Goal: Information Seeking & Learning: Learn about a topic

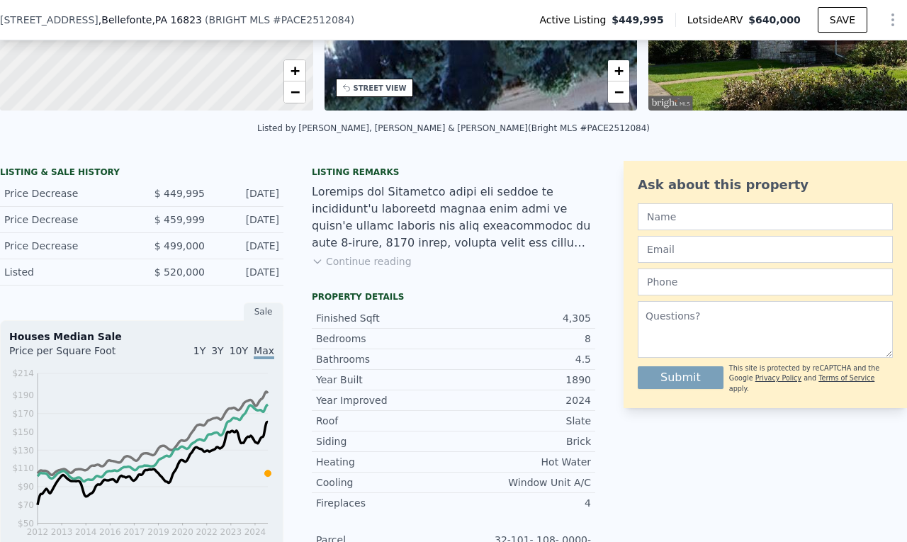
scroll to position [278, 0]
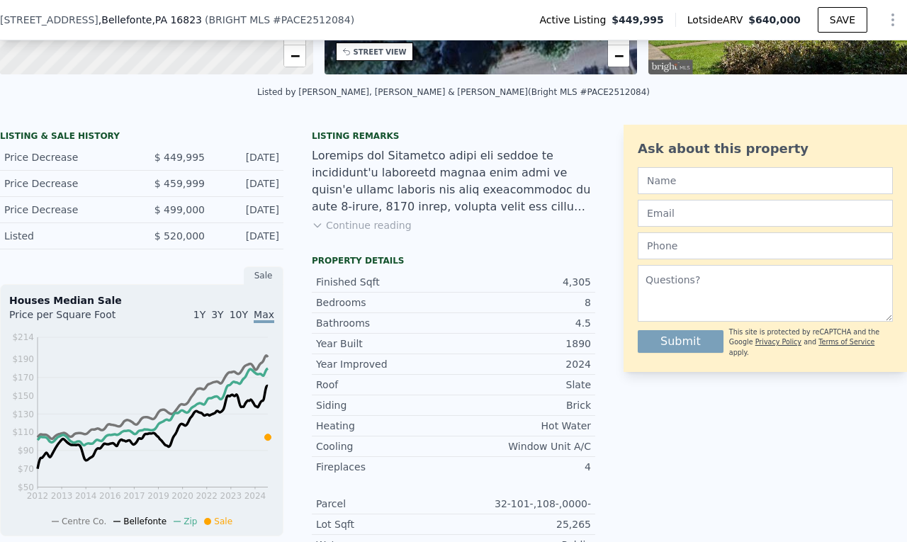
click at [256, 243] on div "[DATE]" at bounding box center [247, 236] width 63 height 14
click at [174, 242] on span "$ 520,000" at bounding box center [179, 235] width 50 height 11
click at [11, 242] on div "Listed" at bounding box center [67, 236] width 126 height 14
click at [26, 217] on div "Price Decrease" at bounding box center [67, 210] width 126 height 14
click at [34, 197] on div "Price Decrease $ 459,999 [DATE]" at bounding box center [141, 184] width 283 height 26
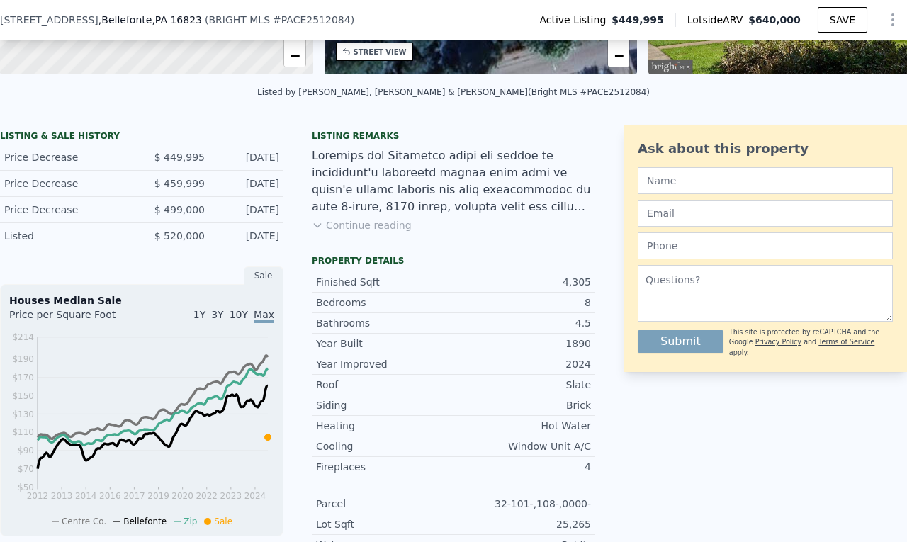
click at [41, 164] on div "Price Decrease" at bounding box center [67, 157] width 126 height 14
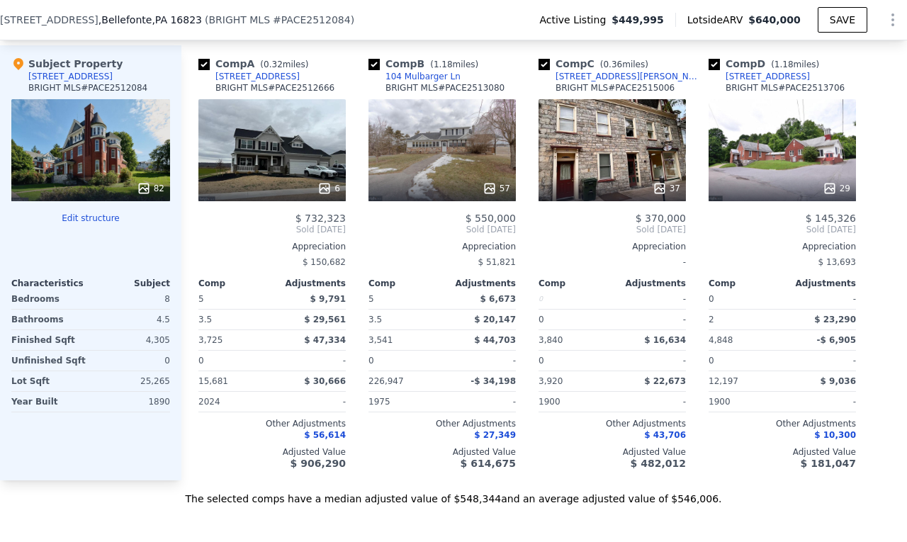
scroll to position [1559, 0]
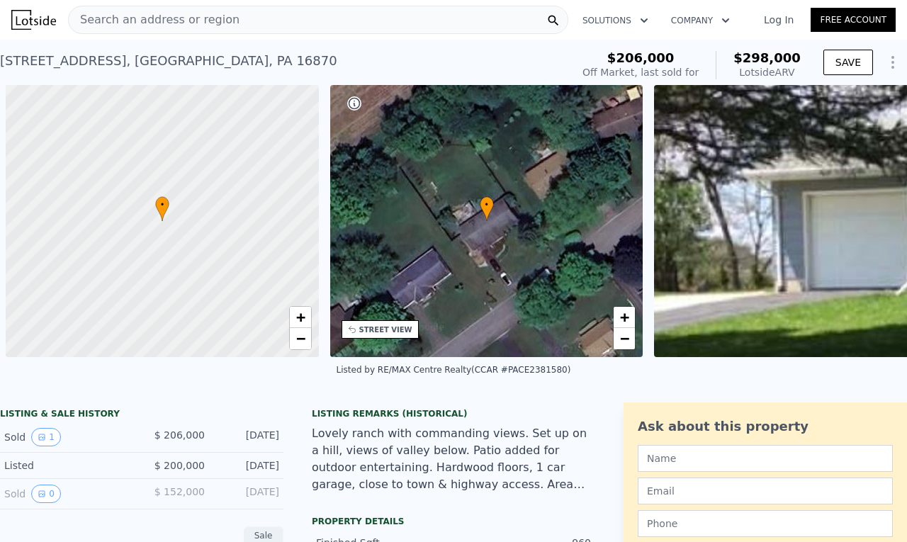
scroll to position [0, 6]
